Goal: Check status: Check status

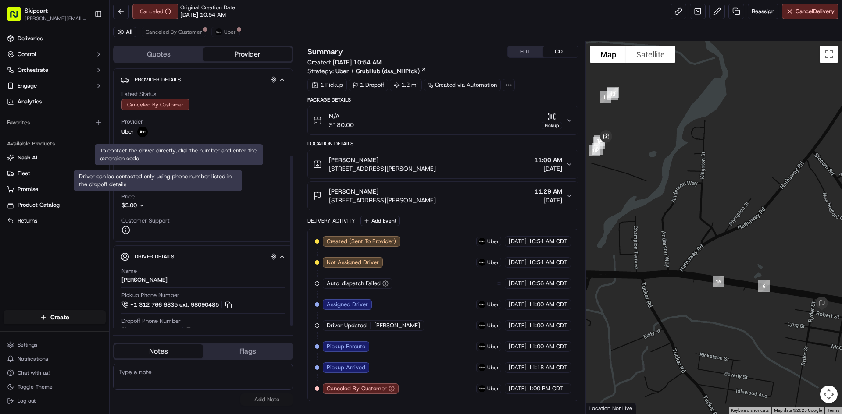
scroll to position [137, 0]
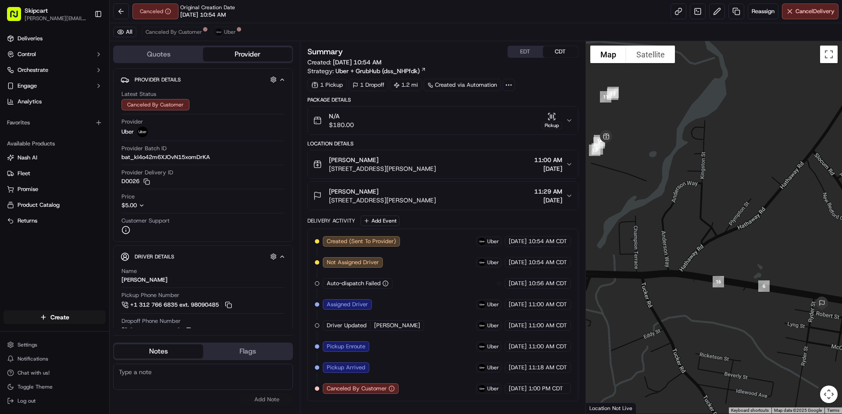
click at [394, 326] on span "[PERSON_NAME]" at bounding box center [397, 326] width 46 height 8
copy div "[PERSON_NAME]"
